Goal: Task Accomplishment & Management: Complete application form

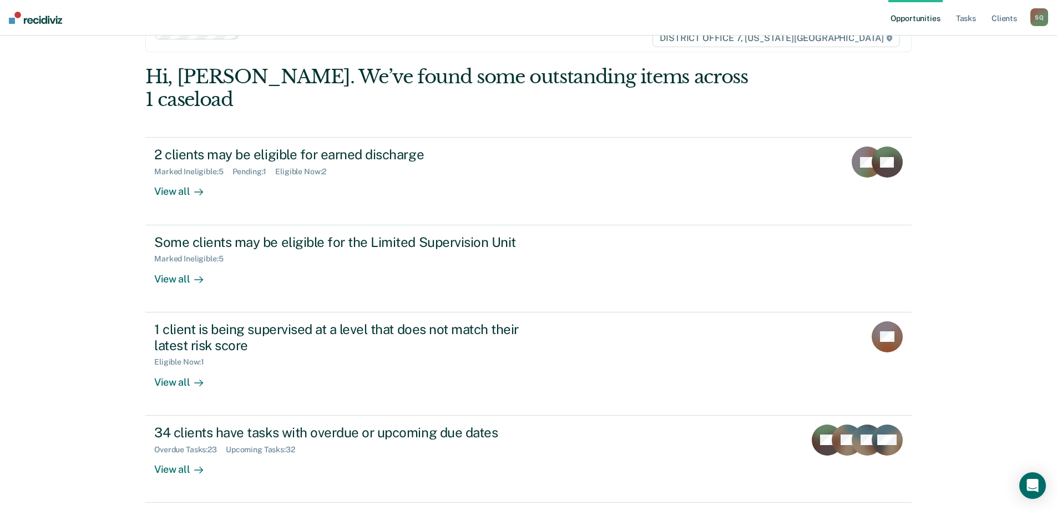
scroll to position [57, 0]
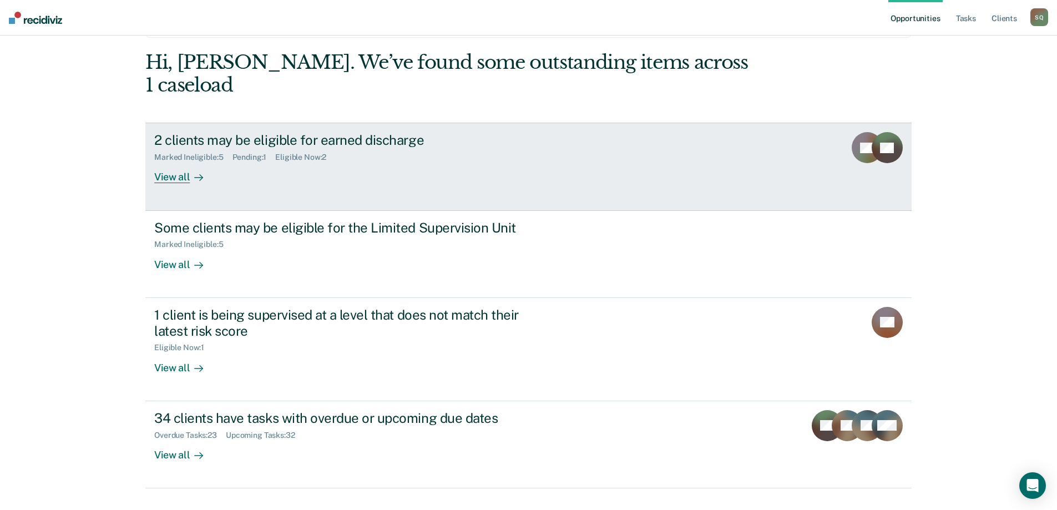
click at [348, 132] on div "2 clients may be eligible for earned discharge" at bounding box center [349, 140] width 390 height 16
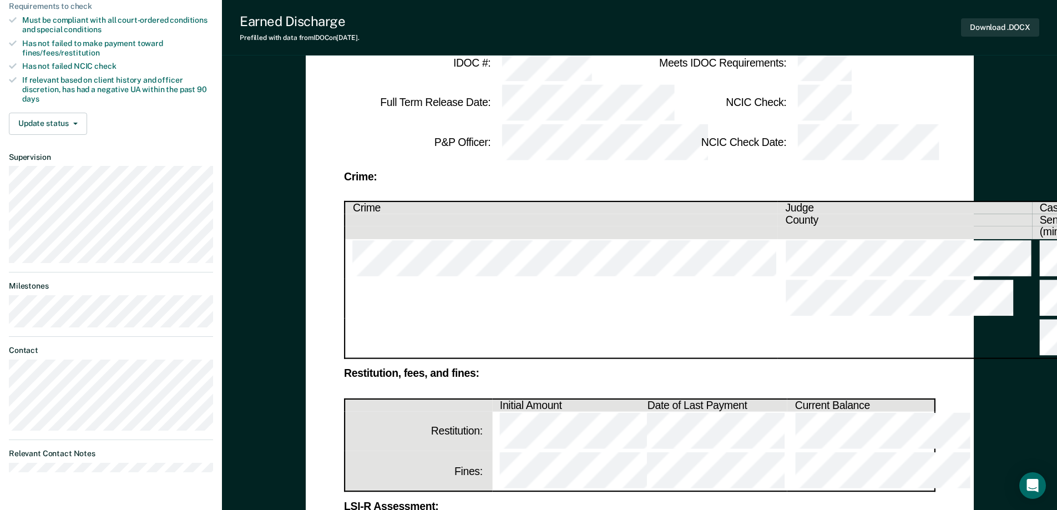
scroll to position [167, 0]
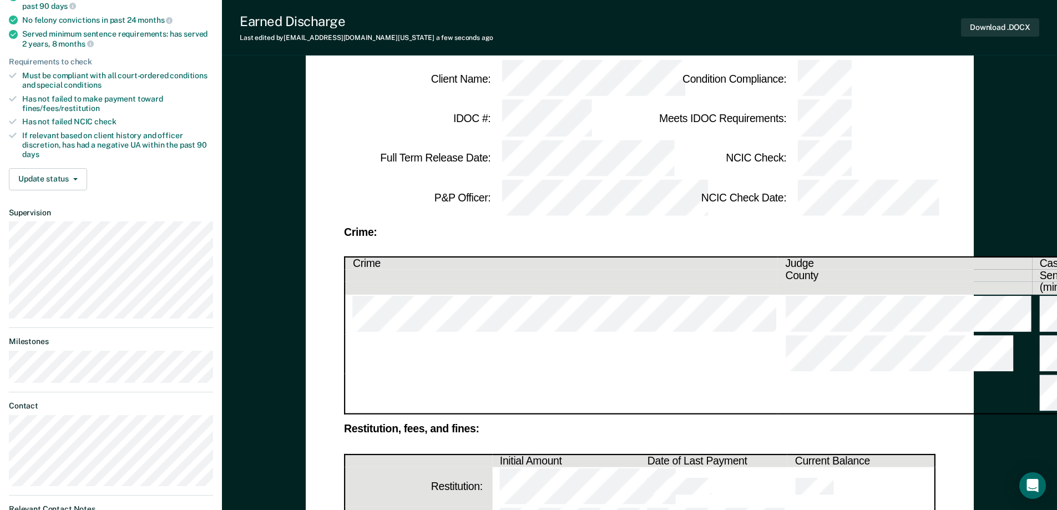
click at [729, 467] on td at bounding box center [714, 487] width 148 height 40
click at [834, 467] on td at bounding box center [861, 487] width 148 height 40
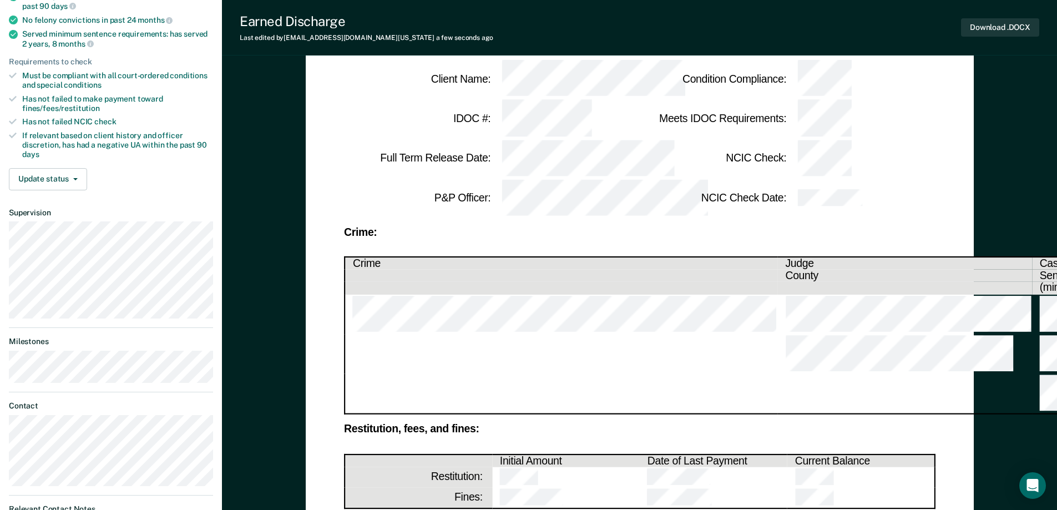
scroll to position [111, 0]
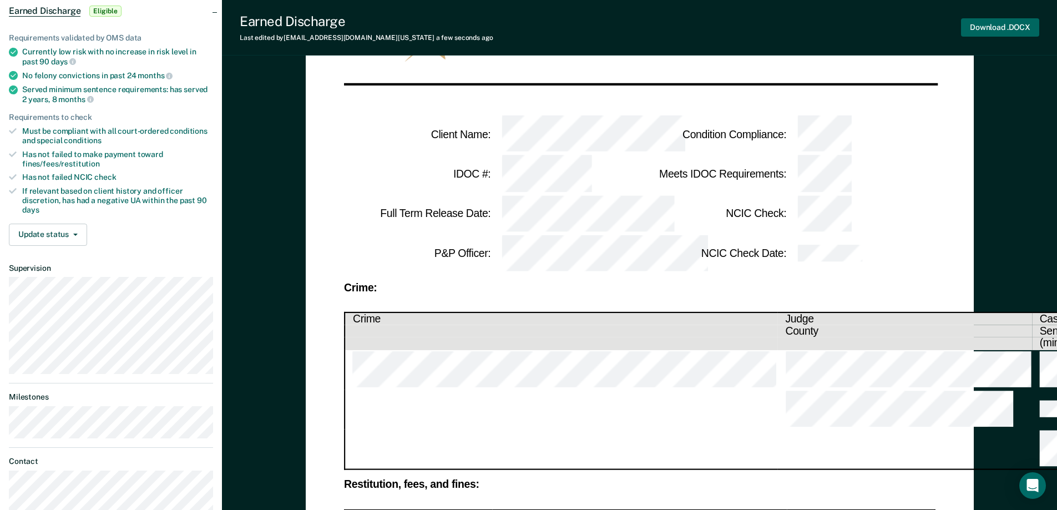
click at [986, 24] on button "Download .DOCX" at bounding box center [1000, 27] width 78 height 18
